Goal: Check status

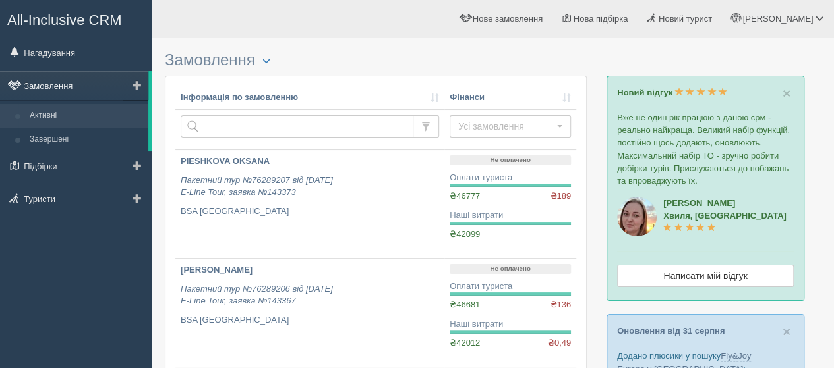
click at [58, 86] on link "Замовлення" at bounding box center [74, 85] width 148 height 29
click at [55, 56] on link "Нагадування" at bounding box center [76, 52] width 152 height 29
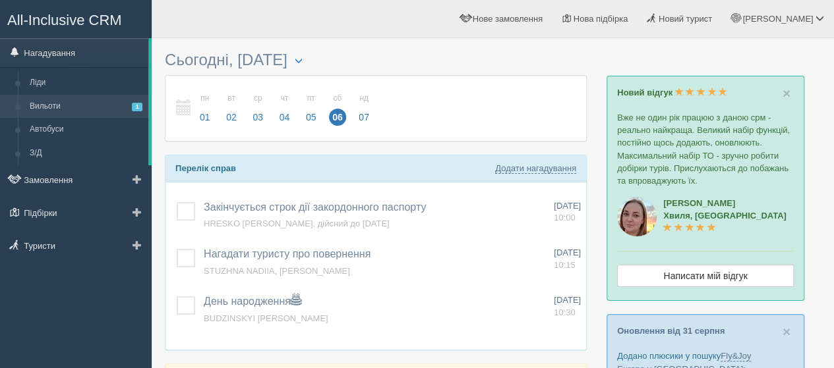
click at [42, 106] on link "Вильоти 1" at bounding box center [86, 107] width 125 height 24
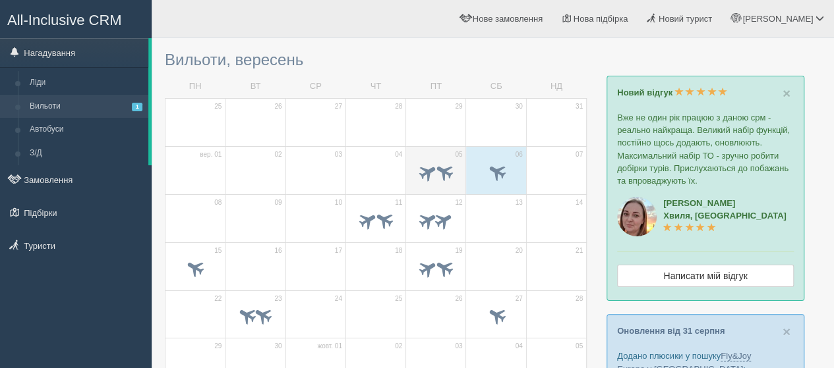
click at [419, 156] on td "05" at bounding box center [436, 170] width 60 height 48
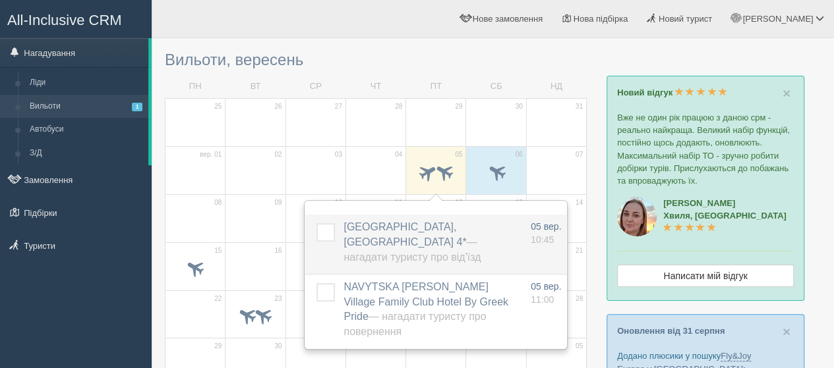
click at [371, 222] on span "OSYPENKO INNA, Kotva Hotel 4* — Нагадати туристу про від'їзд" at bounding box center [411, 242] width 137 height 42
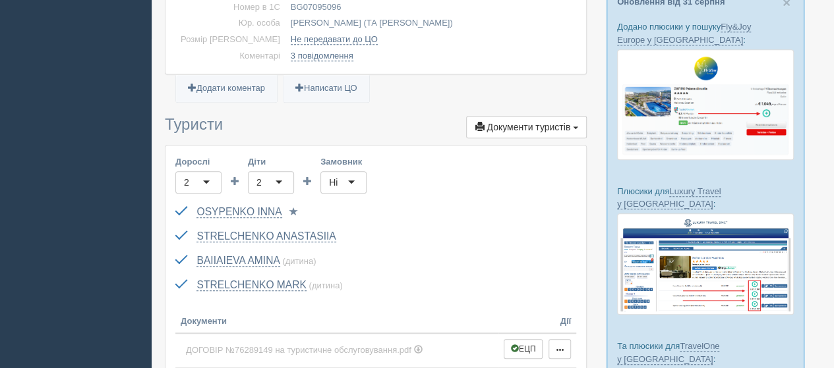
scroll to position [264, 0]
